Goal: Transaction & Acquisition: Purchase product/service

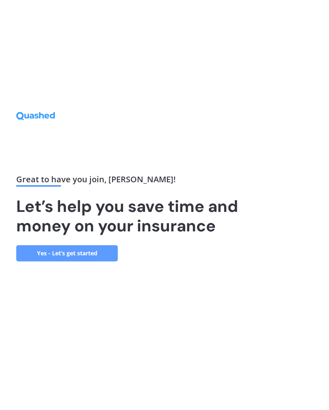
click at [83, 261] on link "Yes - Let’s get started" at bounding box center [66, 253] width 101 height 16
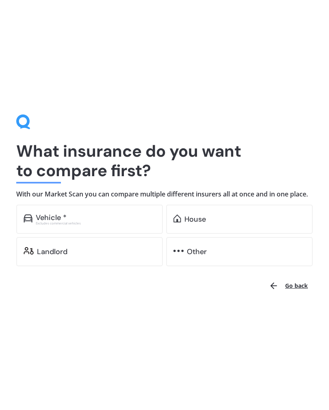
click at [245, 221] on div "House" at bounding box center [244, 219] width 121 height 8
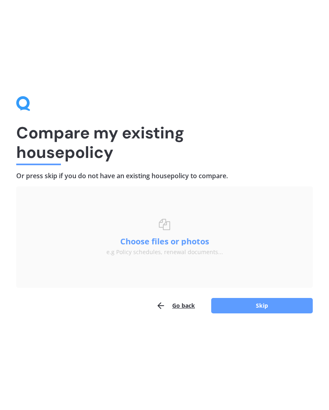
click at [157, 244] on button "Choose files or photos" at bounding box center [164, 241] width 101 height 8
click at [178, 308] on button "Go back" at bounding box center [175, 306] width 39 height 16
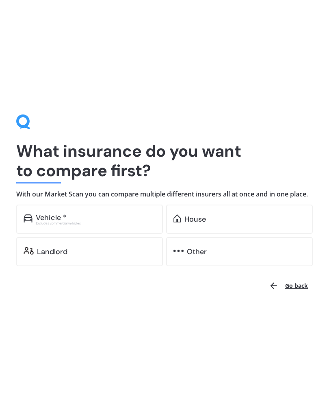
click at [224, 219] on div "House" at bounding box center [244, 219] width 121 height 8
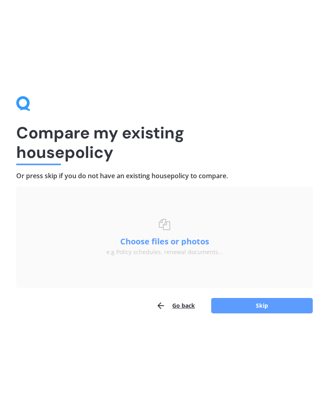
click at [157, 243] on button "Choose files or photos" at bounding box center [164, 241] width 101 height 8
click at [178, 245] on button "Choose files or photos" at bounding box center [164, 241] width 101 height 8
click at [262, 300] on button "Skip" at bounding box center [261, 305] width 101 height 15
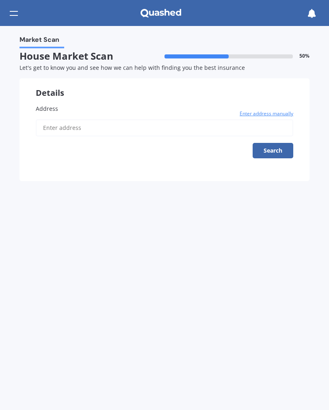
click at [140, 130] on input "Address" at bounding box center [164, 127] width 257 height 17
click at [279, 149] on button "Search" at bounding box center [272, 150] width 41 height 15
click at [137, 130] on input "[STREET_ADDRESS]" at bounding box center [164, 127] width 257 height 17
click at [275, 110] on span "Enter address manually" at bounding box center [266, 114] width 54 height 8
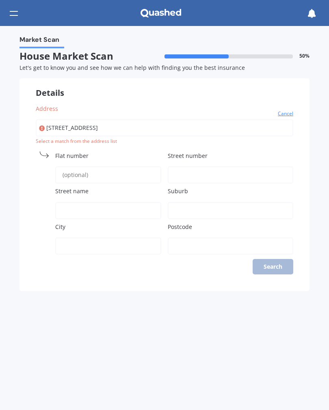
click at [106, 178] on input "Flat number" at bounding box center [108, 174] width 106 height 17
click at [140, 128] on input "[STREET_ADDRESS]" at bounding box center [164, 127] width 257 height 17
type input "27churchil"
click at [217, 171] on input "Street number" at bounding box center [230, 174] width 125 height 17
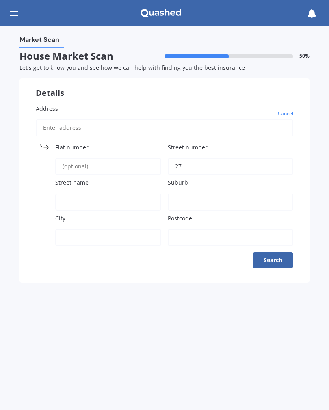
type input "27"
click at [103, 196] on input "Street name" at bounding box center [108, 202] width 106 height 17
type input "[PERSON_NAME]"
click at [211, 195] on input "Suburb" at bounding box center [230, 202] width 125 height 17
type input "Dargaville"
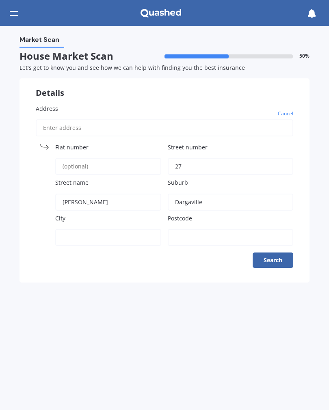
click at [202, 231] on input "Postcode" at bounding box center [230, 237] width 125 height 17
type input "0310"
click at [275, 258] on button "Search" at bounding box center [272, 259] width 41 height 15
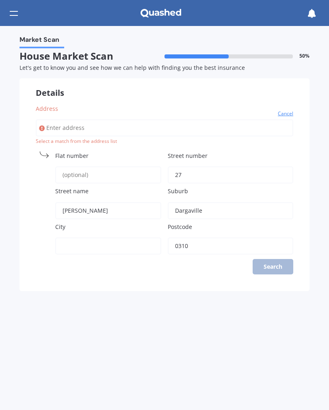
click at [277, 269] on div "Address Cancel Search Select a match from the address list [GEOGRAPHIC_DATA] na…" at bounding box center [164, 189] width 290 height 203
click at [274, 262] on div "Address Cancel Search Select a match from the address list [GEOGRAPHIC_DATA] na…" at bounding box center [164, 189] width 290 height 203
click at [268, 262] on div "Address Cancel Search Select a match from the address list [GEOGRAPHIC_DATA] na…" at bounding box center [164, 189] width 290 height 203
click at [307, 17] on icon at bounding box center [311, 13] width 9 height 9
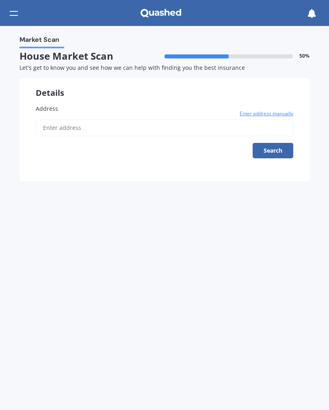
click at [95, 128] on input "Address" at bounding box center [164, 127] width 257 height 17
click at [145, 157] on div "Address Enter address manually Search" at bounding box center [164, 134] width 290 height 93
click at [152, 125] on input "Address" at bounding box center [164, 127] width 257 height 17
type input "[STREET_ADDRESS][PERSON_NAME]"
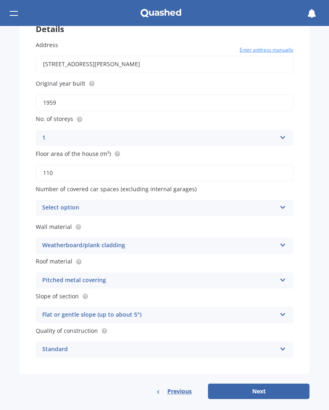
scroll to position [63, 0]
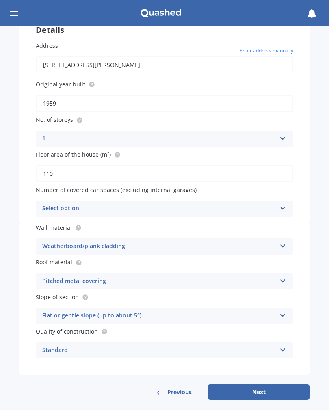
click at [262, 388] on button "Next" at bounding box center [258, 391] width 101 height 15
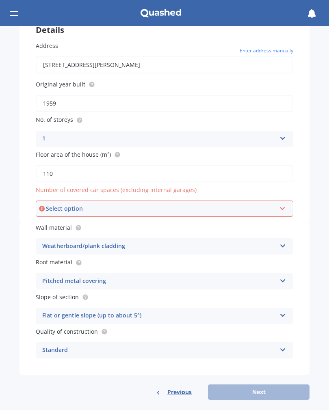
click at [283, 204] on icon at bounding box center [282, 207] width 7 height 6
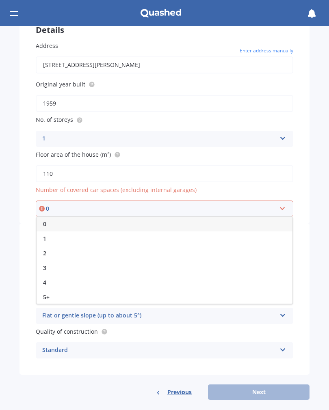
click at [96, 233] on div "1" at bounding box center [165, 238] width 256 height 15
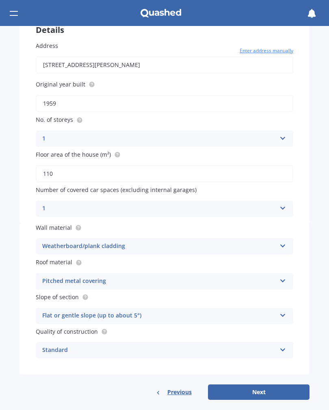
click at [282, 204] on icon at bounding box center [282, 207] width 7 height 6
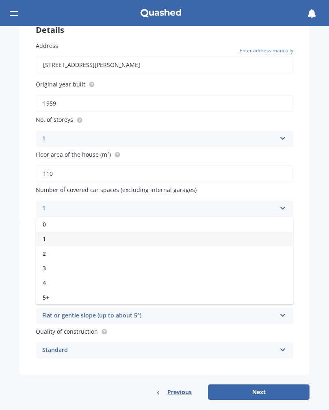
click at [70, 220] on div "0" at bounding box center [164, 224] width 257 height 15
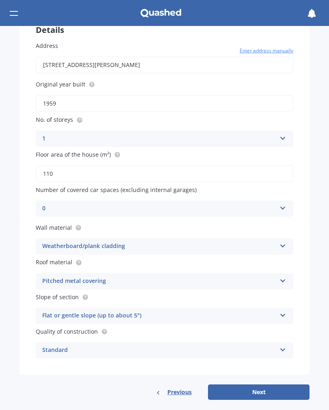
click at [265, 384] on button "Next" at bounding box center [258, 391] width 101 height 15
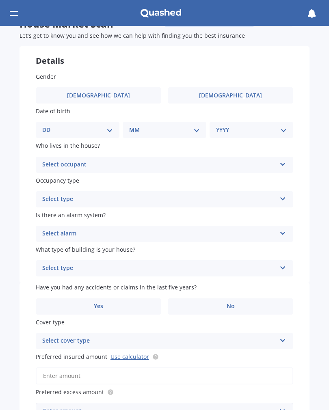
scroll to position [34, 0]
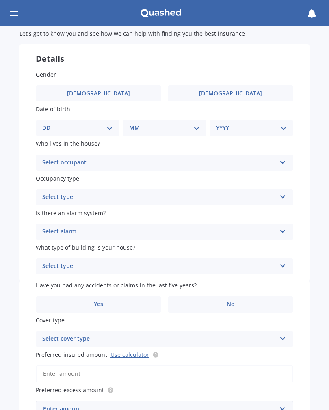
click at [280, 162] on icon at bounding box center [282, 161] width 7 height 6
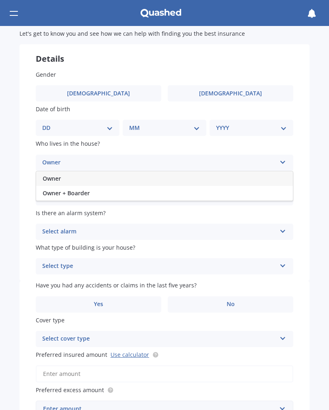
click at [253, 178] on div "Owner" at bounding box center [164, 178] width 257 height 15
click at [282, 192] on icon at bounding box center [282, 195] width 7 height 6
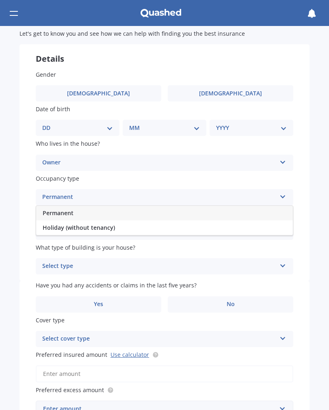
click at [247, 209] on div "Permanent" at bounding box center [164, 213] width 257 height 15
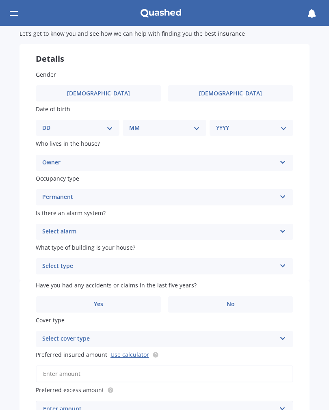
click at [283, 227] on icon at bounding box center [282, 230] width 7 height 6
click at [243, 272] on div "No" at bounding box center [164, 277] width 257 height 15
click at [284, 261] on icon at bounding box center [282, 264] width 7 height 6
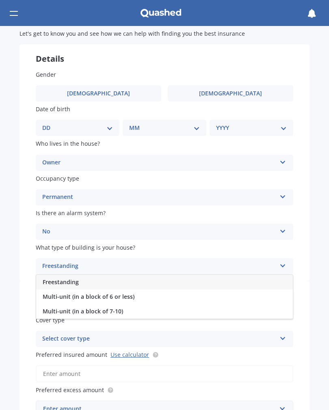
click at [252, 279] on div "Freestanding" at bounding box center [164, 282] width 257 height 15
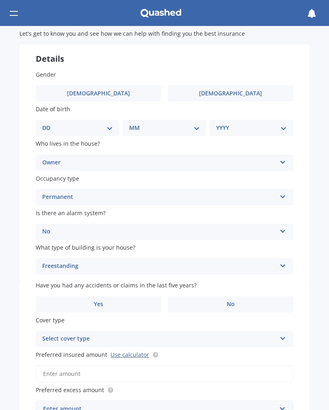
click at [100, 301] on span "Yes" at bounding box center [98, 304] width 9 height 7
click at [0, 0] on input "Yes" at bounding box center [0, 0] width 0 height 0
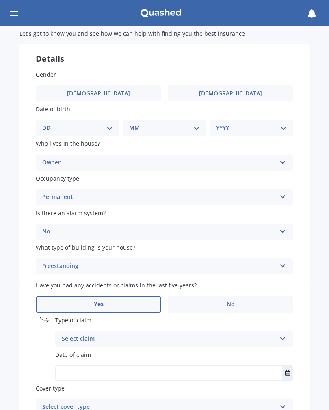
click at [281, 334] on icon at bounding box center [282, 337] width 7 height 6
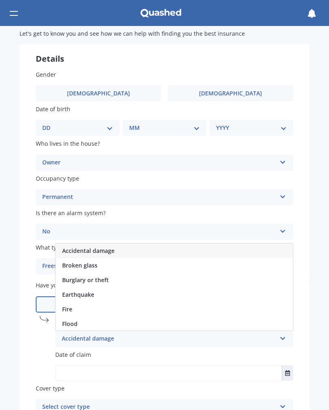
click at [247, 245] on div "Accidental damage" at bounding box center [174, 251] width 237 height 15
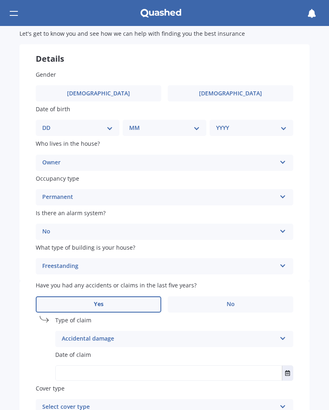
click at [282, 366] on button "Select date" at bounding box center [287, 373] width 11 height 15
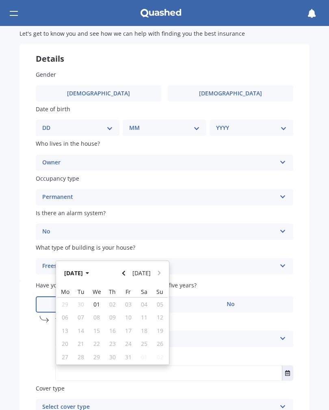
click at [125, 270] on icon "Navigate back" at bounding box center [124, 273] width 4 height 6
click at [125, 271] on icon "Navigate back" at bounding box center [123, 273] width 3 height 5
click at [114, 353] on span "28" at bounding box center [112, 357] width 6 height 8
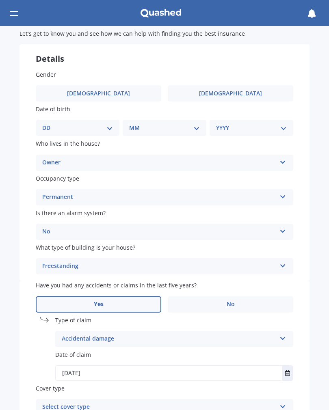
type input "[DATE]"
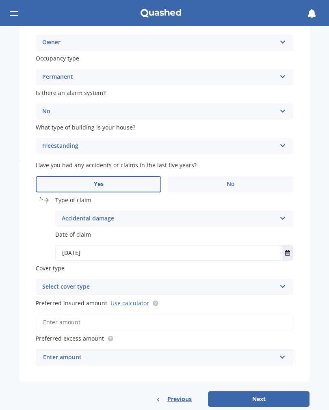
scroll to position [154, 0]
click at [282, 283] on icon at bounding box center [282, 286] width 7 height 6
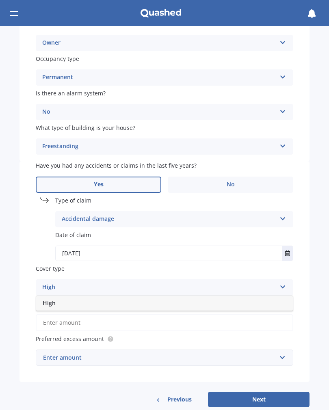
click at [267, 283] on div "High" at bounding box center [159, 288] width 234 height 10
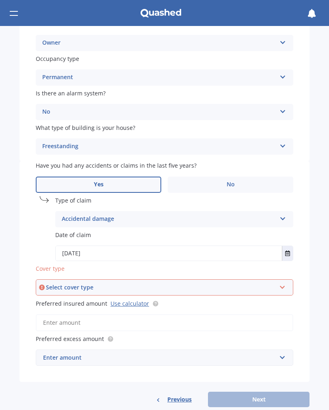
click at [282, 283] on icon at bounding box center [282, 286] width 7 height 6
click at [269, 295] on div "High" at bounding box center [165, 302] width 256 height 15
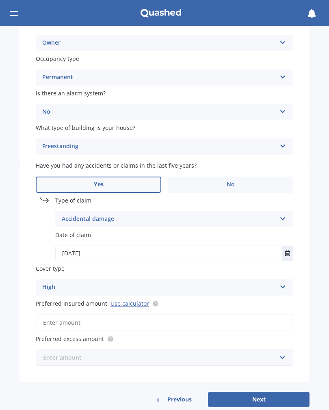
click at [282, 350] on input "text" at bounding box center [162, 357] width 250 height 15
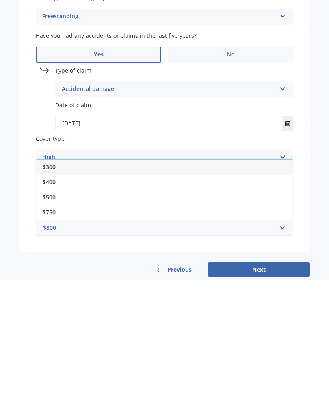
click at [70, 319] on div "$500" at bounding box center [164, 326] width 257 height 15
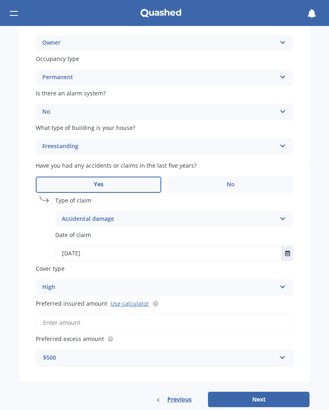
click at [154, 301] on circle at bounding box center [155, 303] width 5 height 5
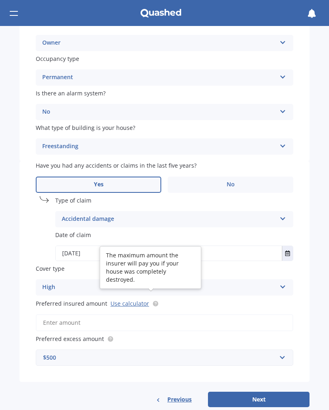
click at [175, 314] on input "Preferred insured amount Use calculator" at bounding box center [164, 322] width 257 height 17
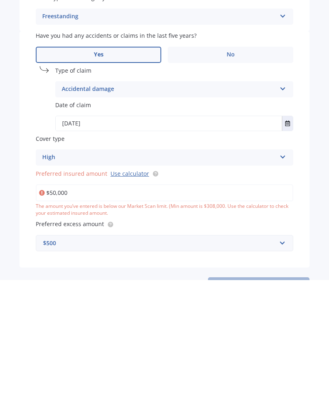
type input "$500,000"
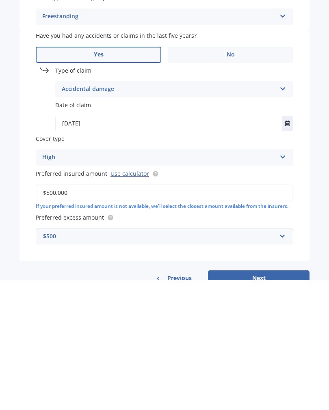
click at [317, 199] on div "Market Scan House Market Scan 70 % Let's get to know you and see how we can hel…" at bounding box center [164, 218] width 329 height 384
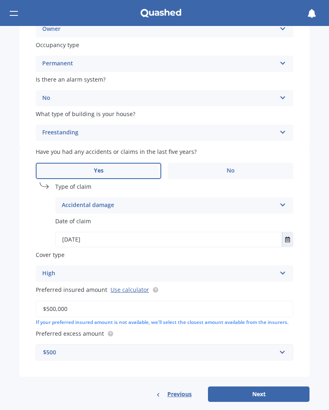
scroll to position [167, 0]
click at [258, 387] on button "Next" at bounding box center [258, 394] width 101 height 15
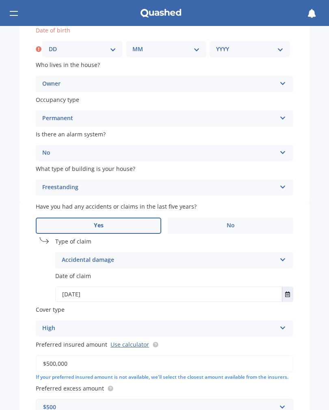
scroll to position [78, 0]
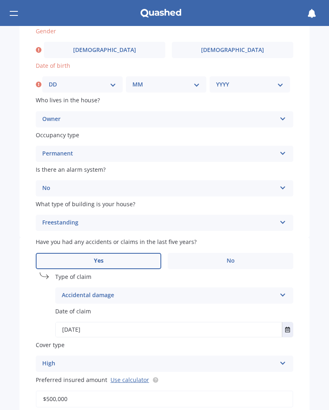
click at [235, 47] on span "[DEMOGRAPHIC_DATA]" at bounding box center [232, 50] width 63 height 7
click at [0, 0] on input "[DEMOGRAPHIC_DATA]" at bounding box center [0, 0] width 0 height 0
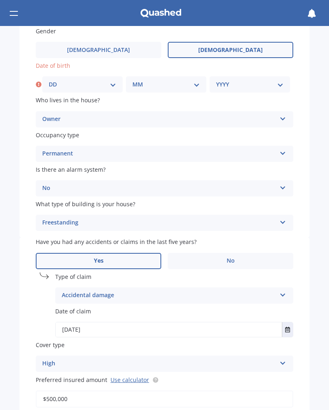
click at [233, 85] on select "YYYY 2009 2008 2007 2006 2005 2004 2003 2002 2001 2000 1999 1998 1997 1996 1995…" at bounding box center [249, 84] width 67 height 9
select select "1971"
click at [198, 82] on select "MM 01 02 03 04 05 06 07 08 09 10 11 12" at bounding box center [165, 84] width 67 height 9
select select "04"
click at [114, 83] on select "DD 01 02 03 04 05 06 07 08 09 10 11 12 13 14 15 16 17 18 19 20 21 22 23 24 25 2…" at bounding box center [82, 84] width 67 height 9
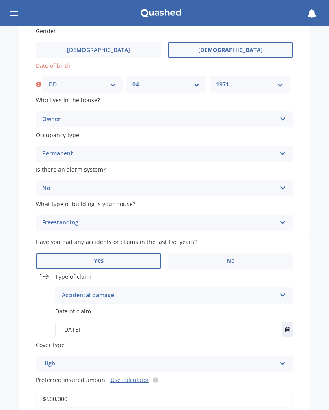
select select "10"
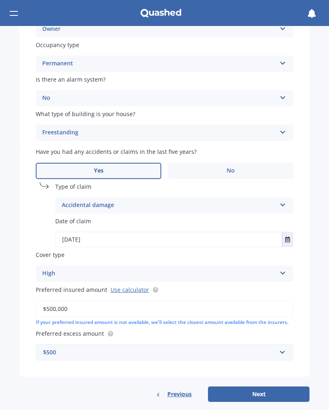
scroll to position [167, 0]
click at [265, 387] on button "Next" at bounding box center [258, 394] width 101 height 15
select select "10"
select select "04"
select select "1971"
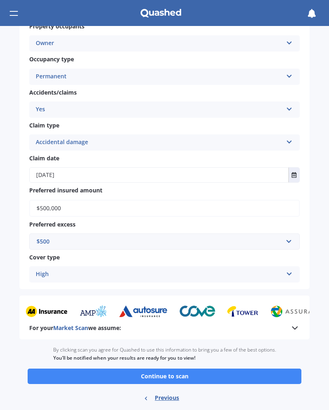
scroll to position [497, 0]
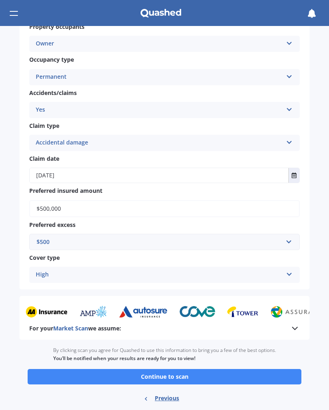
click at [243, 369] on button "Continue to scan" at bounding box center [165, 376] width 274 height 15
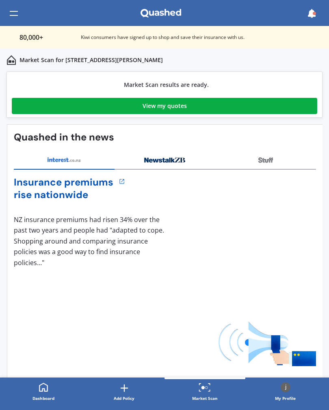
click at [247, 106] on link "View my quotes" at bounding box center [164, 106] width 305 height 16
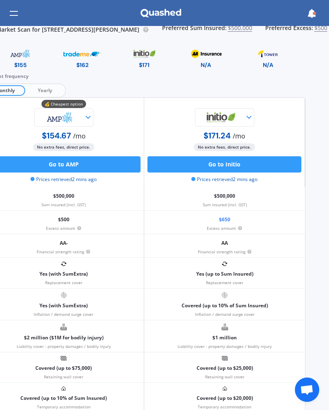
scroll to position [2, 24]
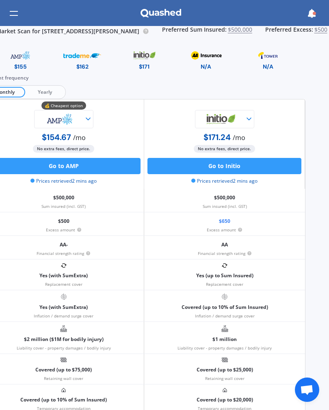
click at [90, 117] on icon at bounding box center [88, 119] width 8 height 8
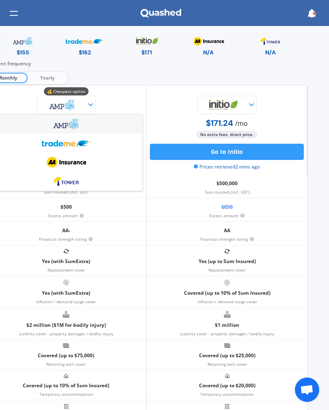
scroll to position [15, 21]
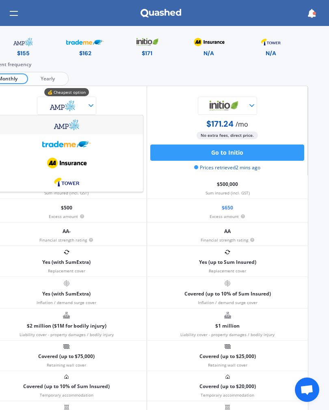
click at [22, 100] on div at bounding box center [66, 106] width 154 height 18
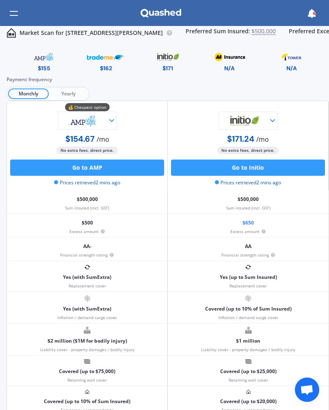
scroll to position [0, 0]
click at [99, 57] on img at bounding box center [105, 57] width 37 height 14
click at [233, 57] on img at bounding box center [230, 57] width 38 height 14
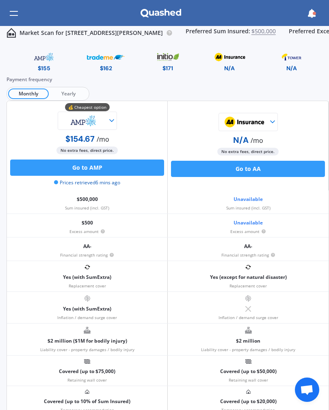
click at [291, 61] on img at bounding box center [291, 57] width 38 height 14
click at [312, 14] on icon at bounding box center [311, 13] width 9 height 9
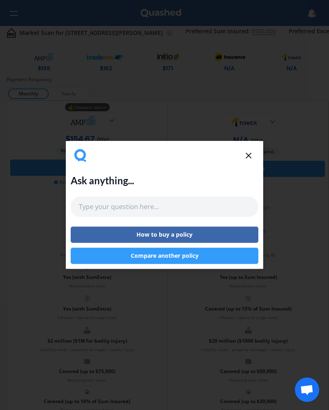
click at [249, 155] on line at bounding box center [248, 155] width 5 height 5
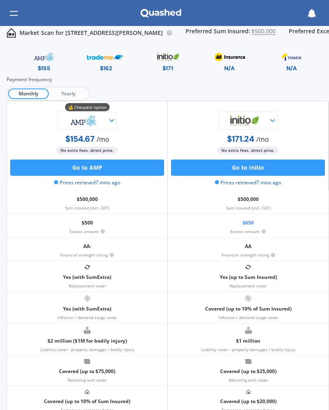
click at [66, 94] on span "Yearly" at bounding box center [68, 93] width 39 height 11
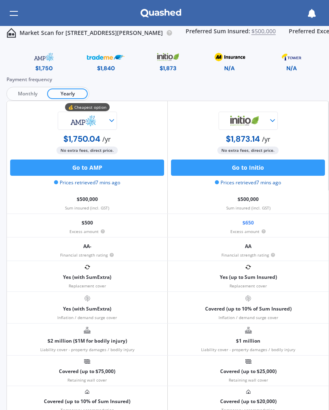
click at [72, 164] on button "Go to AMP" at bounding box center [87, 168] width 154 height 16
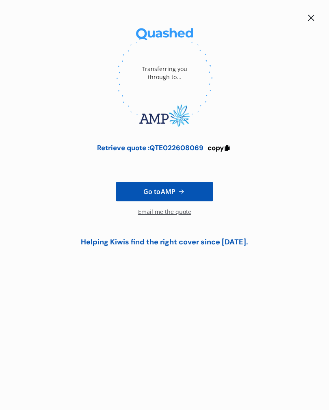
click at [312, 14] on div at bounding box center [311, 18] width 10 height 10
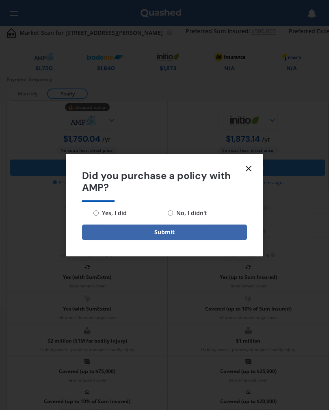
click at [249, 172] on icon at bounding box center [249, 169] width 10 height 10
